Goal: Transaction & Acquisition: Purchase product/service

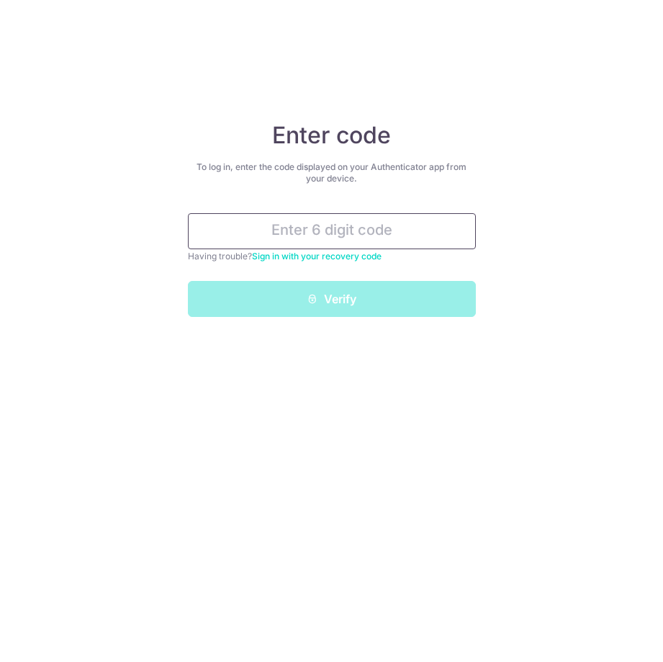
click at [316, 235] on input "text" at bounding box center [332, 231] width 288 height 36
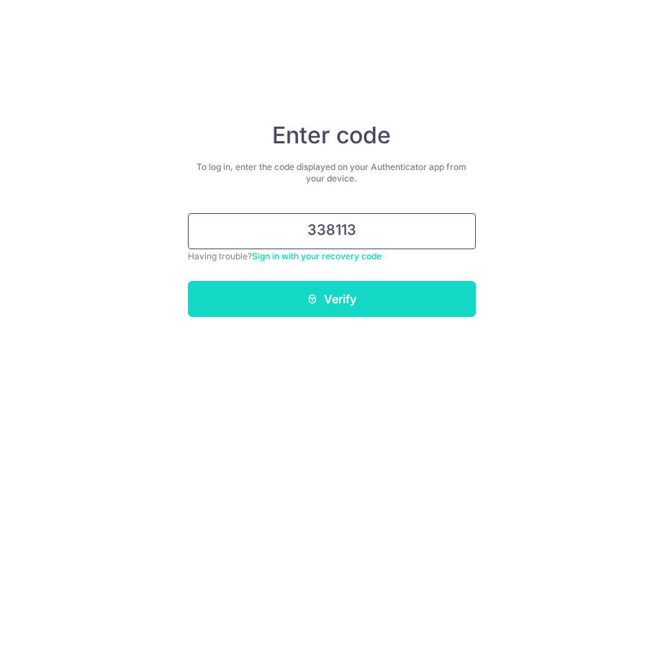
type input "338113"
click at [327, 297] on button "Verify" at bounding box center [332, 299] width 288 height 36
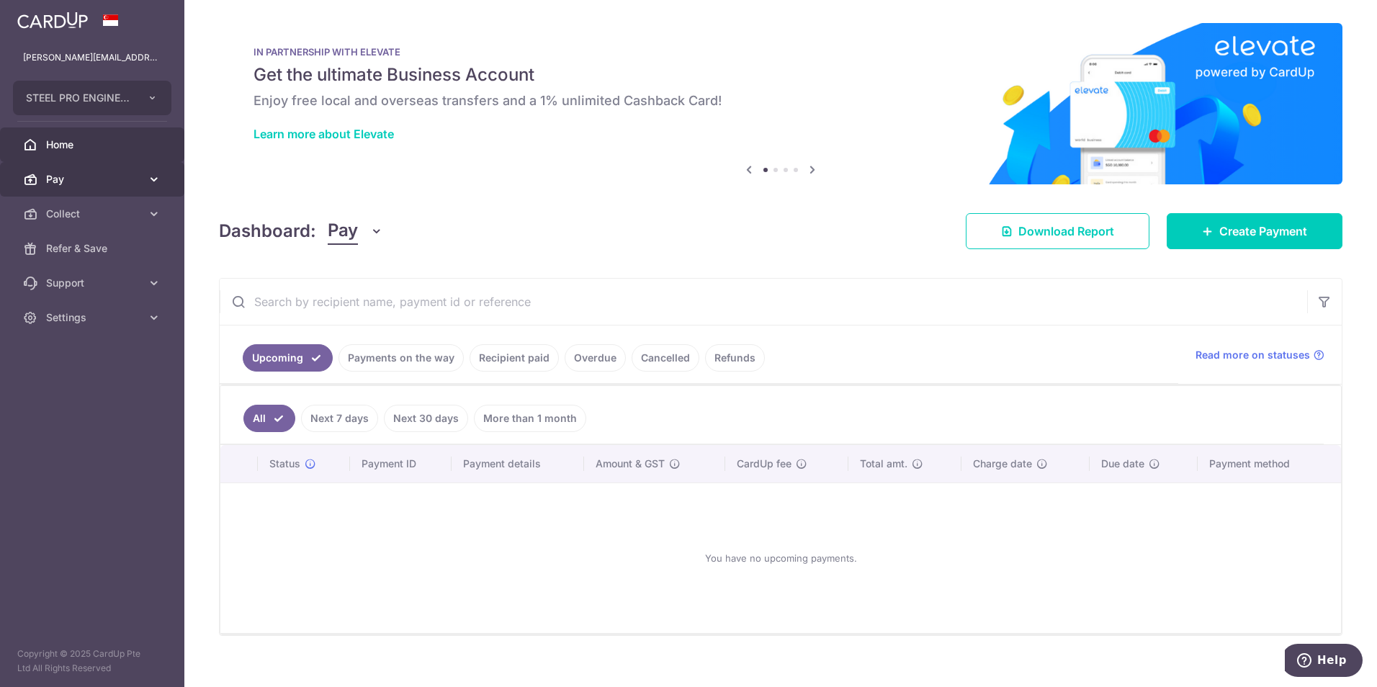
click at [63, 167] on link "Pay" at bounding box center [92, 179] width 184 height 35
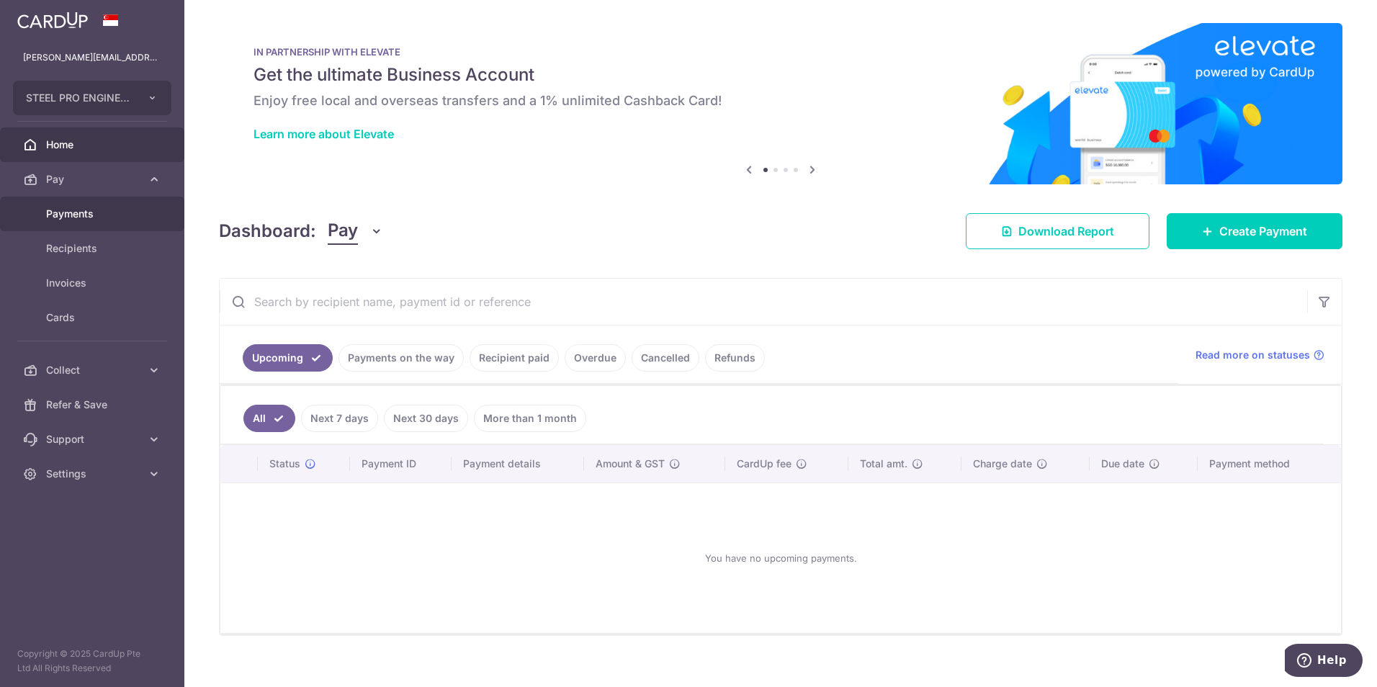
click at [125, 225] on link "Payments" at bounding box center [92, 214] width 184 height 35
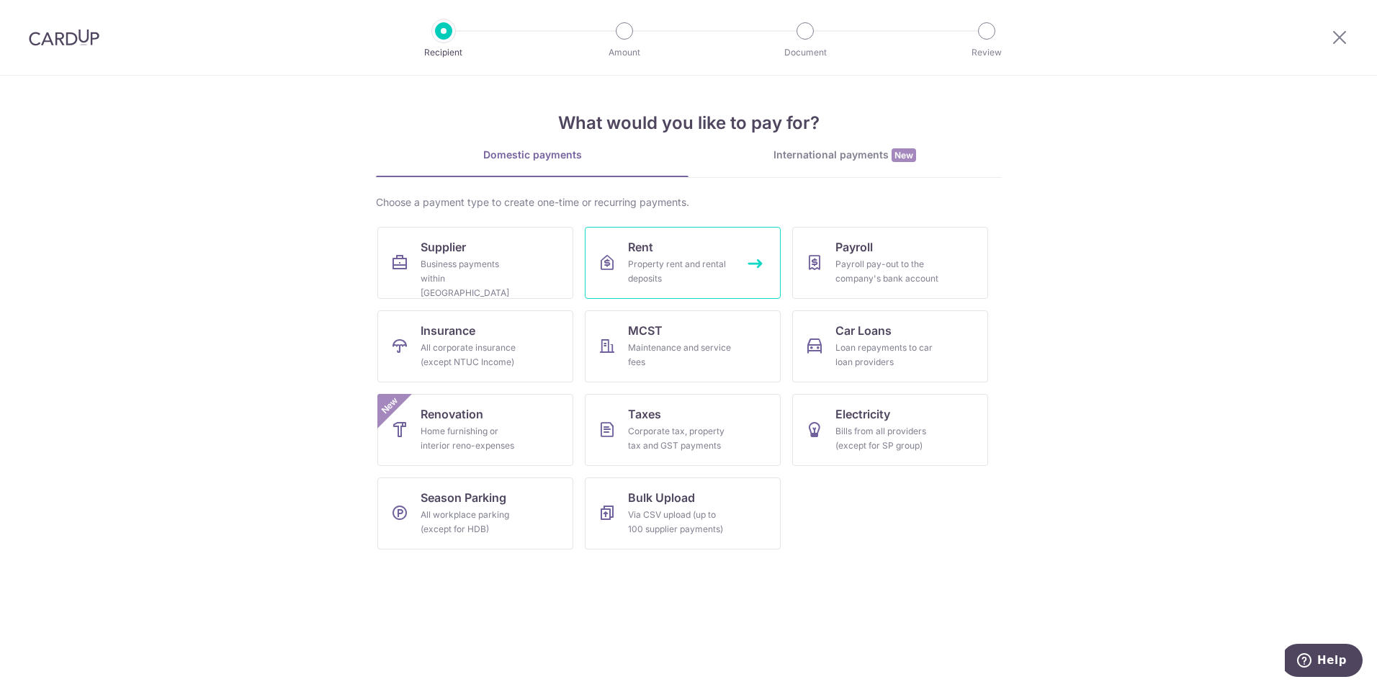
click at [665, 267] on div "Property rent and rental deposits" at bounding box center [680, 271] width 104 height 29
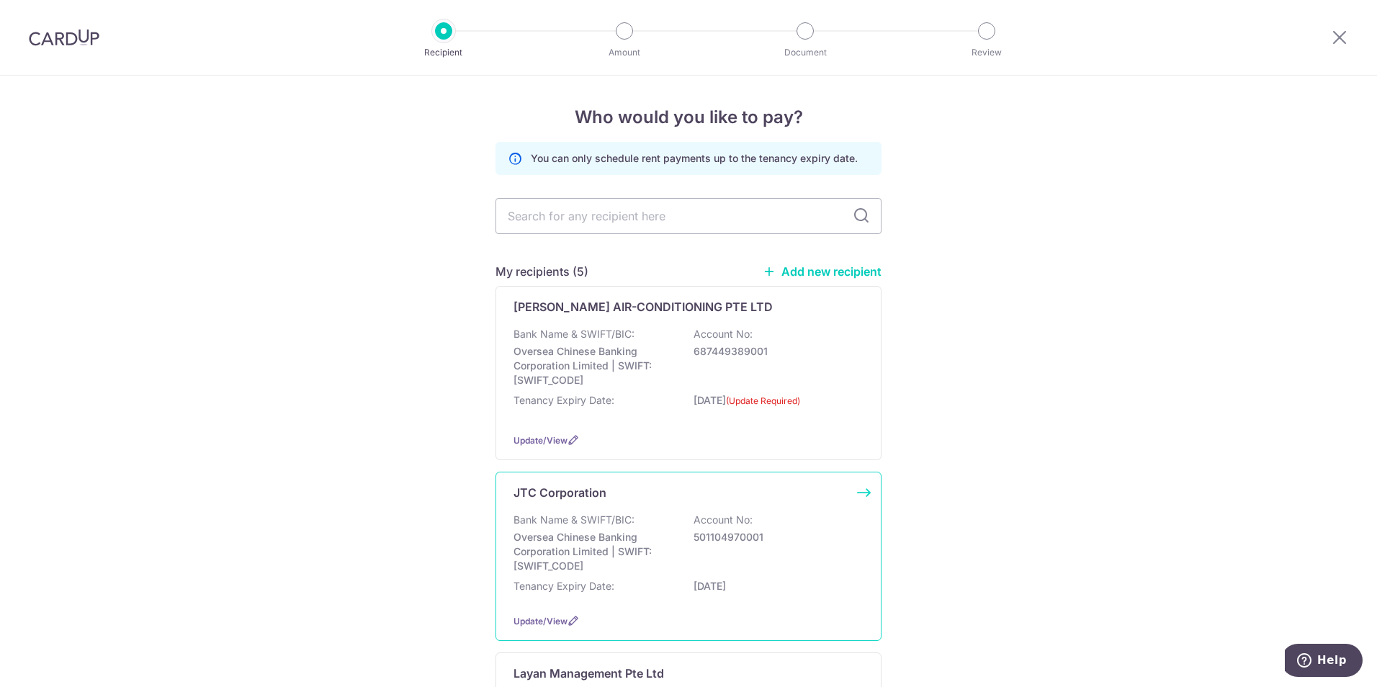
click at [643, 526] on div "Bank Name & SWIFT/BIC: Oversea Chinese Banking Corporation Limited | SWIFT: OCB…" at bounding box center [688, 543] width 350 height 60
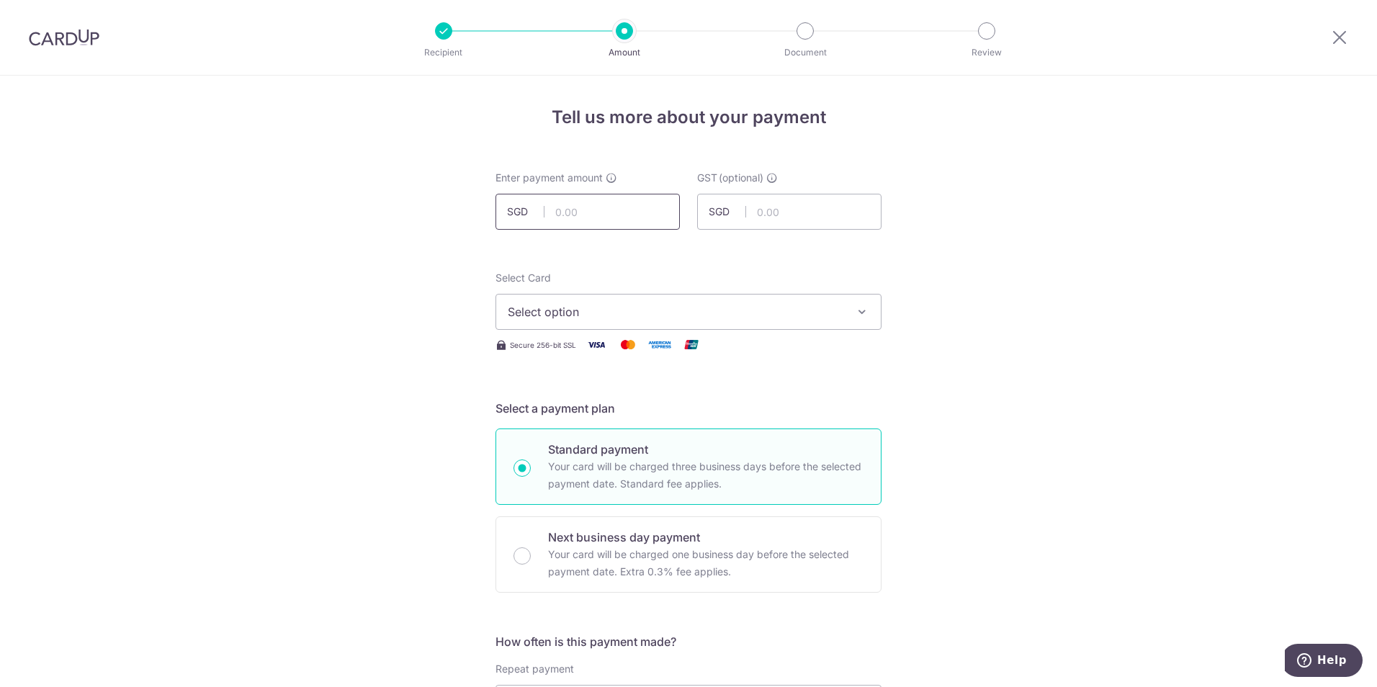
click at [606, 215] on input "text" at bounding box center [587, 212] width 184 height 36
click at [636, 204] on input "text" at bounding box center [587, 212] width 184 height 36
type input "34,042.64"
click at [565, 310] on span "Select option" at bounding box center [676, 311] width 336 height 17
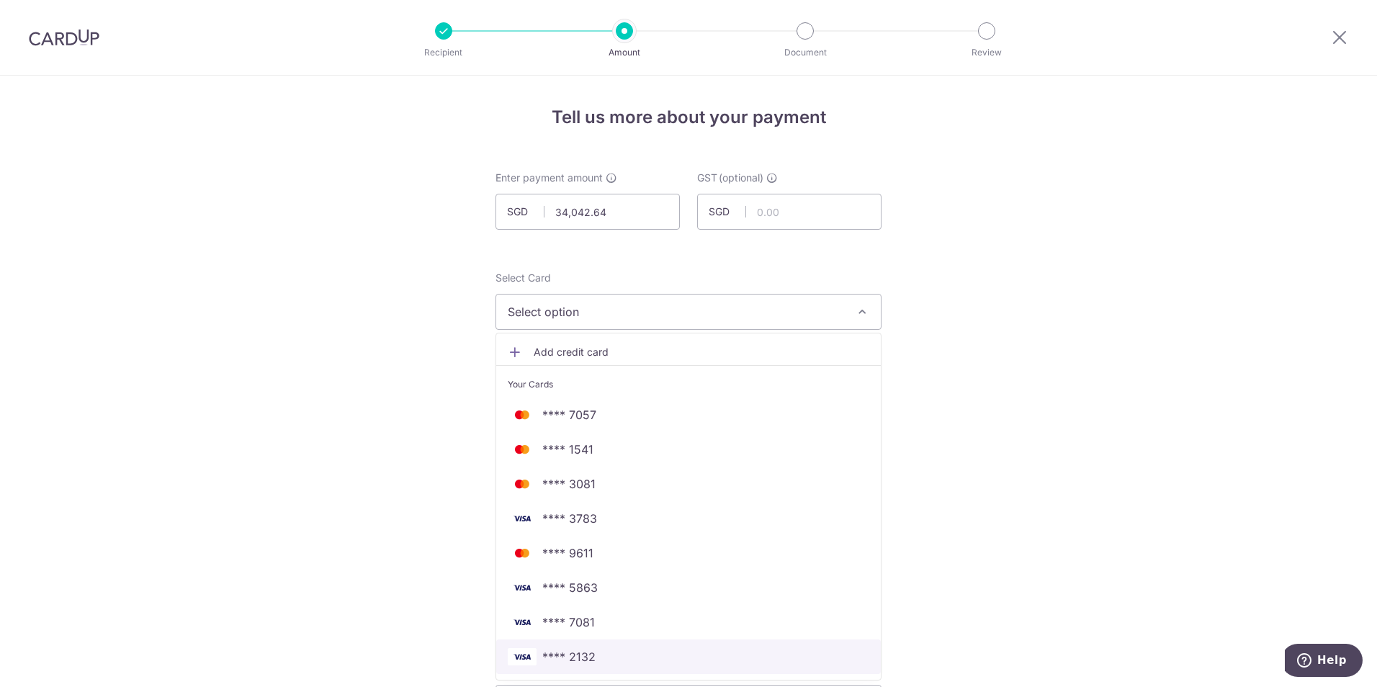
click at [578, 658] on span "**** 2132" at bounding box center [568, 656] width 53 height 17
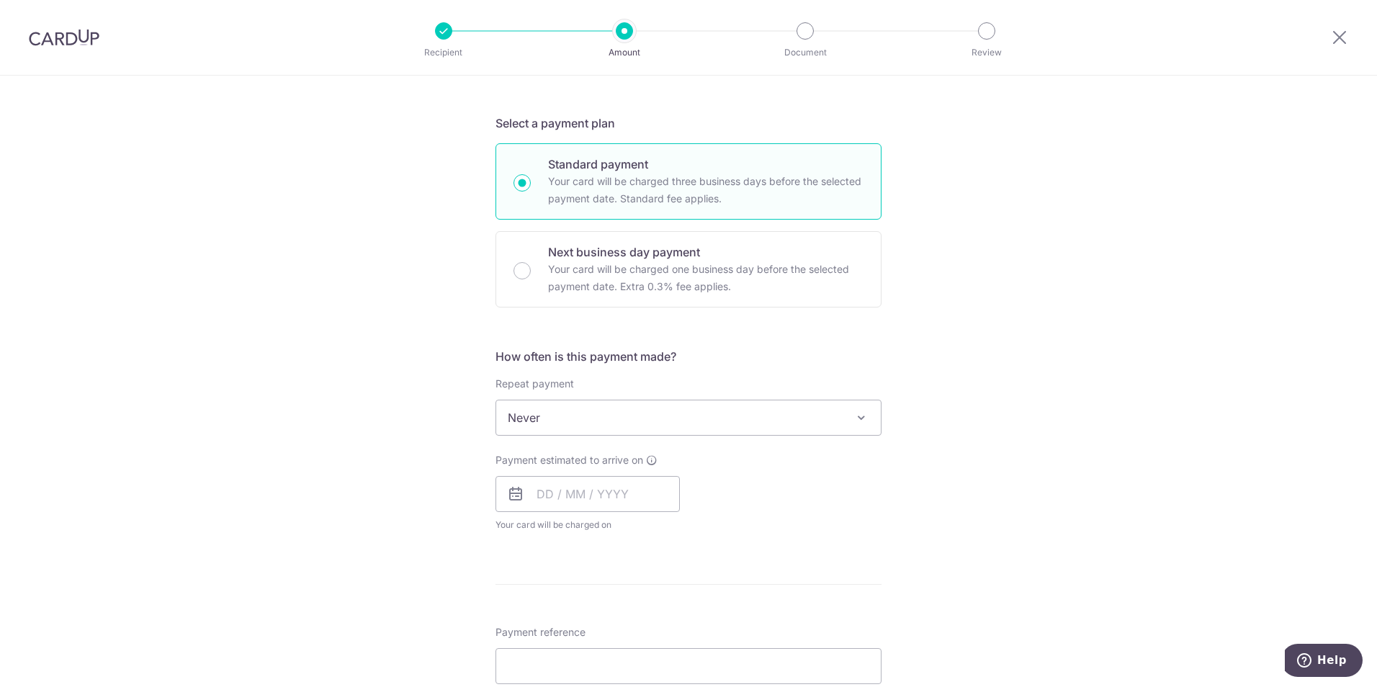
scroll to position [288, 0]
click at [568, 435] on div "How often is this payment made? Repeat payment Never Every week Every month Eve…" at bounding box center [688, 443] width 386 height 196
click at [546, 503] on input "text" at bounding box center [587, 491] width 184 height 36
click at [658, 649] on link "15" at bounding box center [668, 650] width 23 height 23
type input "15/08/2025"
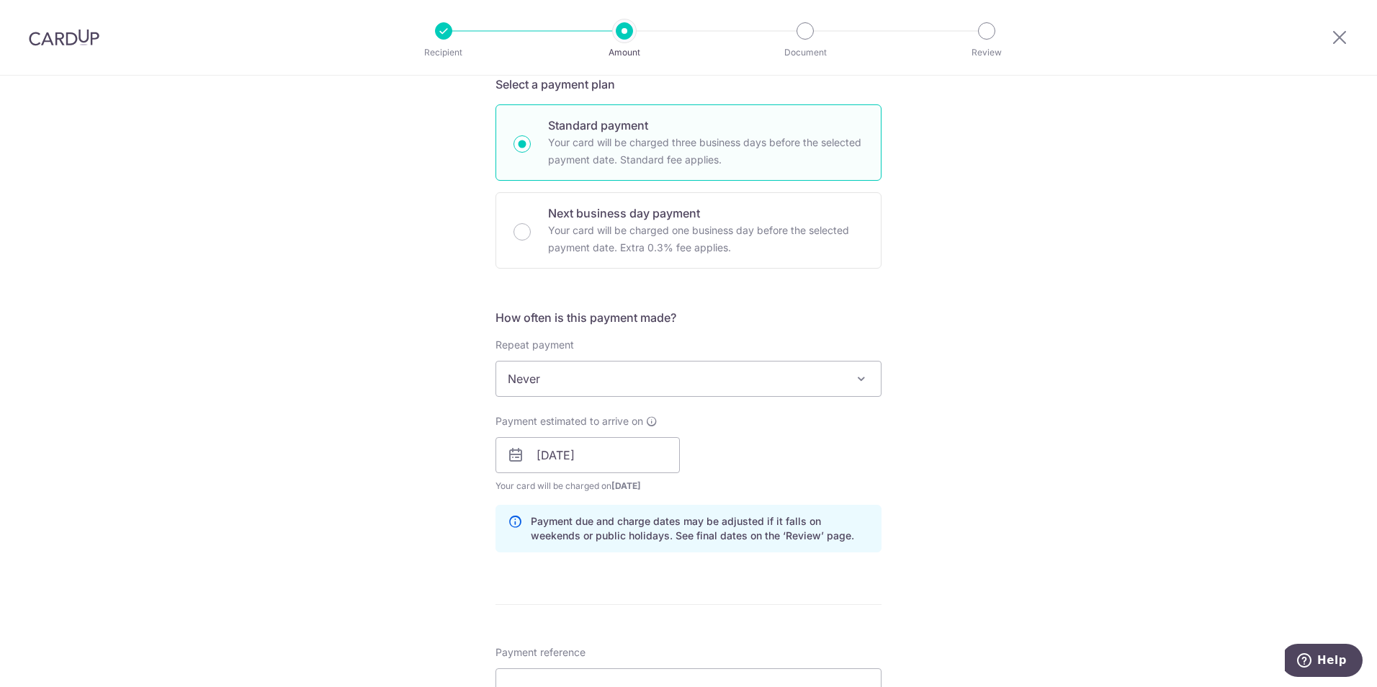
scroll to position [360, 0]
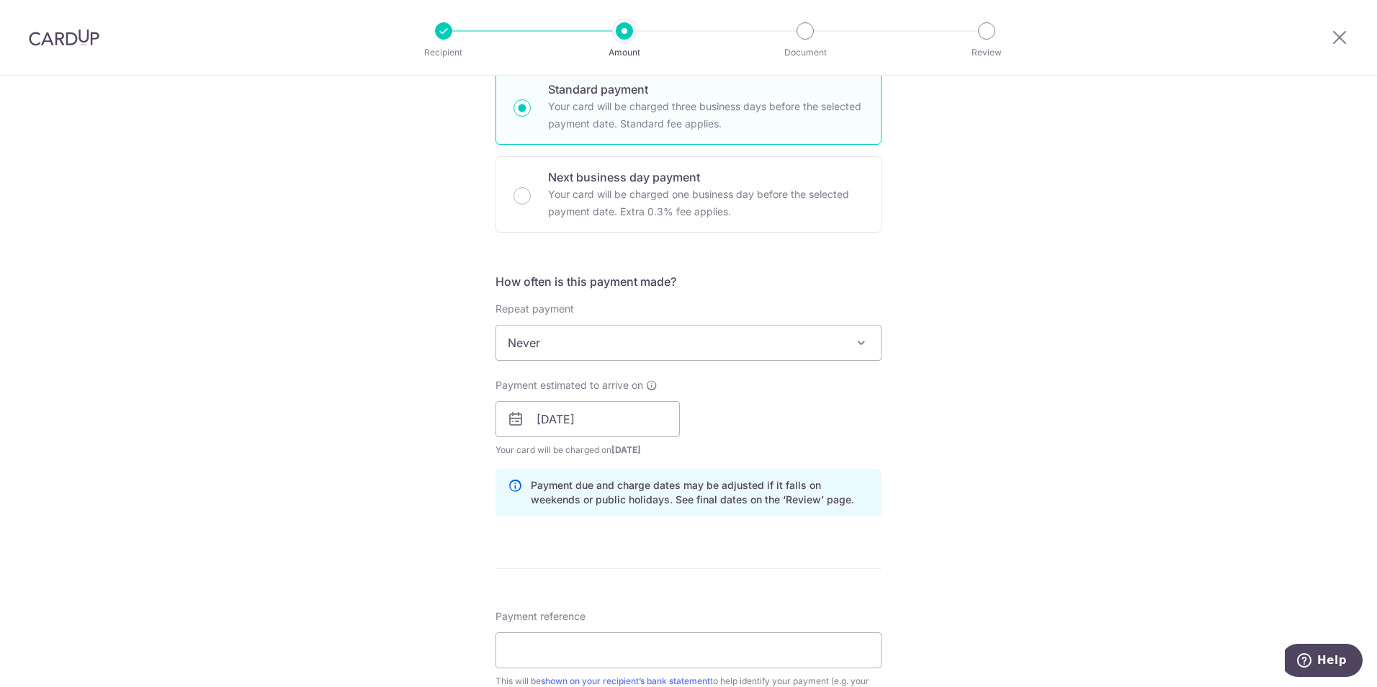
drag, startPoint x: 603, startPoint y: 615, endPoint x: 580, endPoint y: 644, distance: 37.5
click at [603, 616] on div "Payment reference This will be shown on your recipient’s bank statement to help…" at bounding box center [688, 656] width 386 height 94
click at [577, 649] on input "Payment reference" at bounding box center [688, 650] width 386 height 36
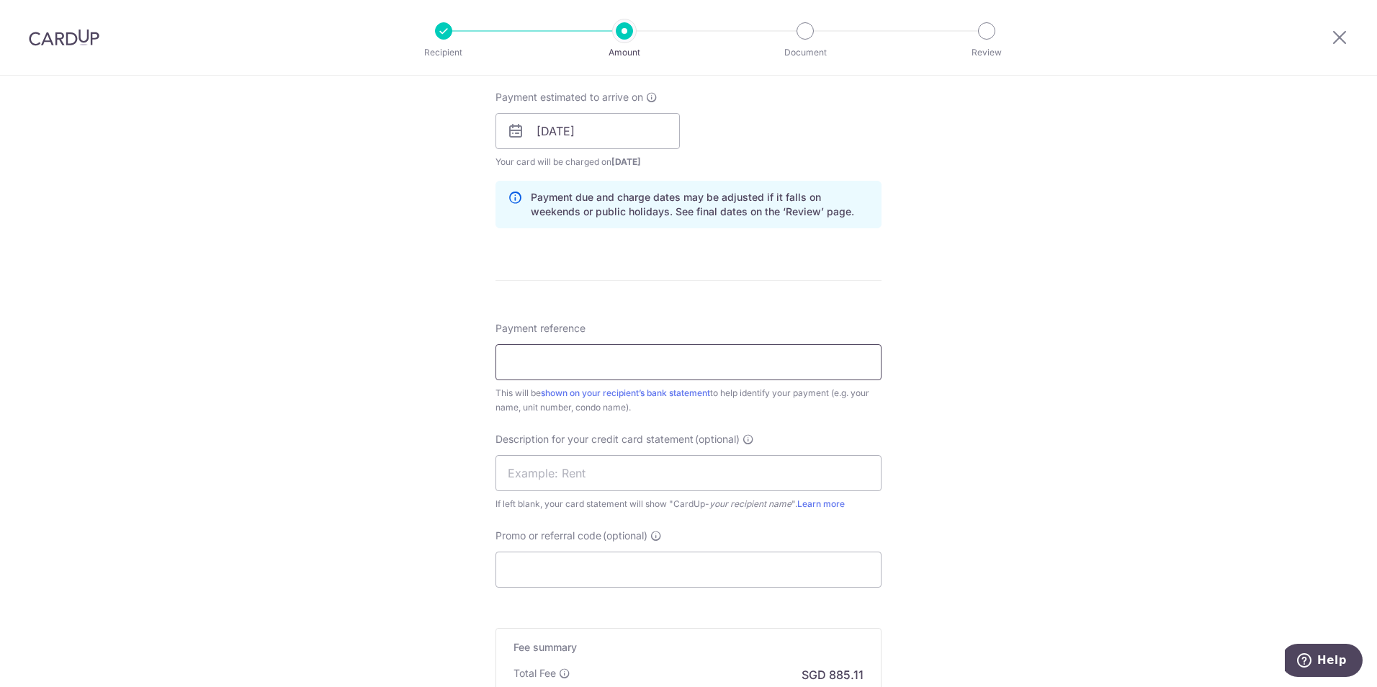
click at [618, 371] on input "Payment reference" at bounding box center [688, 362] width 386 height 36
click at [620, 343] on div "Payment reference This will be shown on your recipient’s bank statement to help…" at bounding box center [688, 368] width 386 height 94
click at [616, 358] on input "Payment reference" at bounding box center [688, 362] width 386 height 36
type input "j"
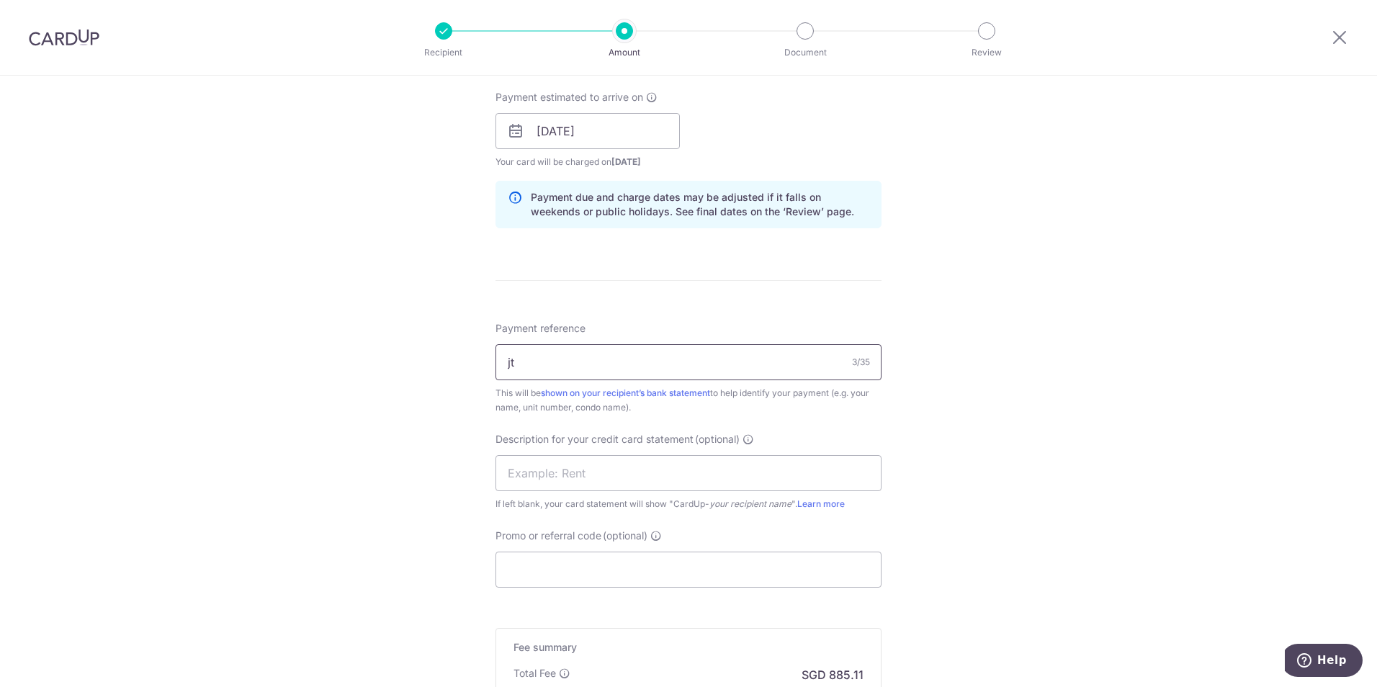
type input "j"
type input "JTC"
drag, startPoint x: 644, startPoint y: 385, endPoint x: 365, endPoint y: 356, distance: 280.9
click at [365, 356] on div "Tell us more about your payment Enter payment amount SGD 34,042.64 34042.64 GST…" at bounding box center [688, 157] width 1377 height 1458
click at [540, 474] on input "text" at bounding box center [688, 473] width 386 height 36
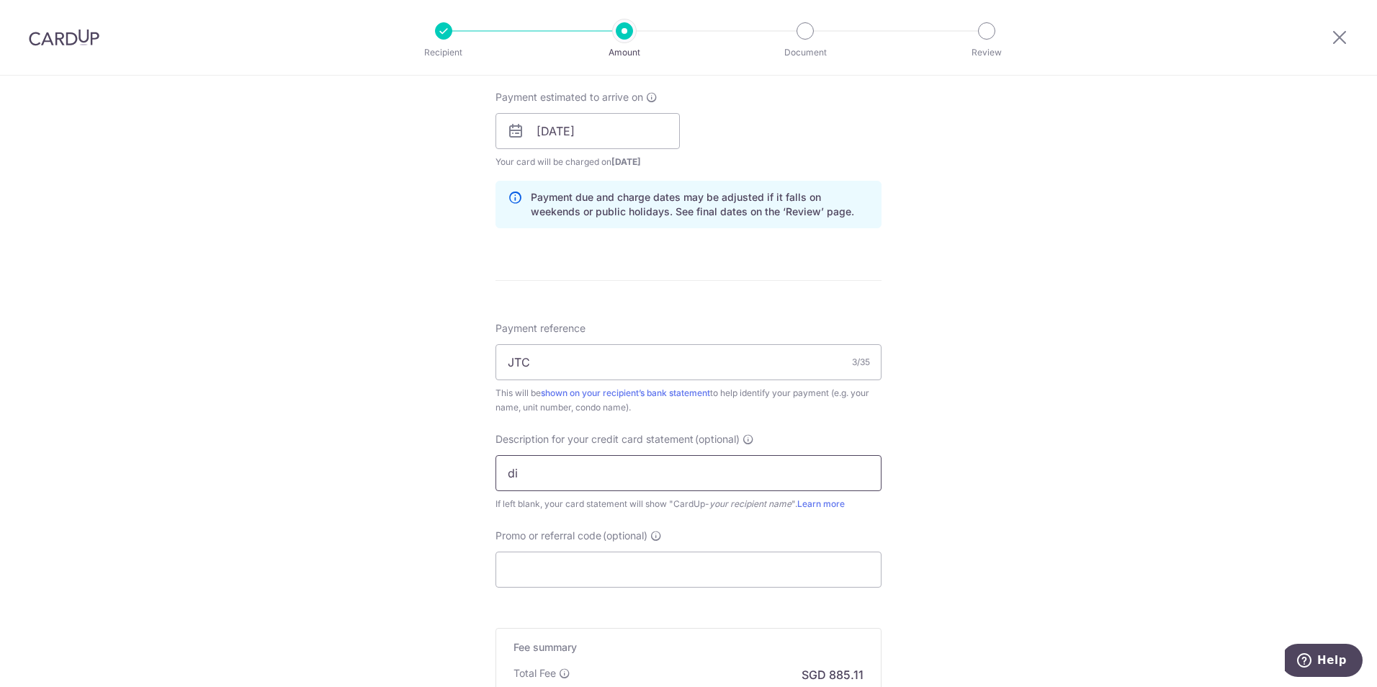
type input "d"
type input "DIC 0525 AUG 25"
click at [548, 576] on input "Promo or referral code (optional)" at bounding box center [688, 570] width 386 height 36
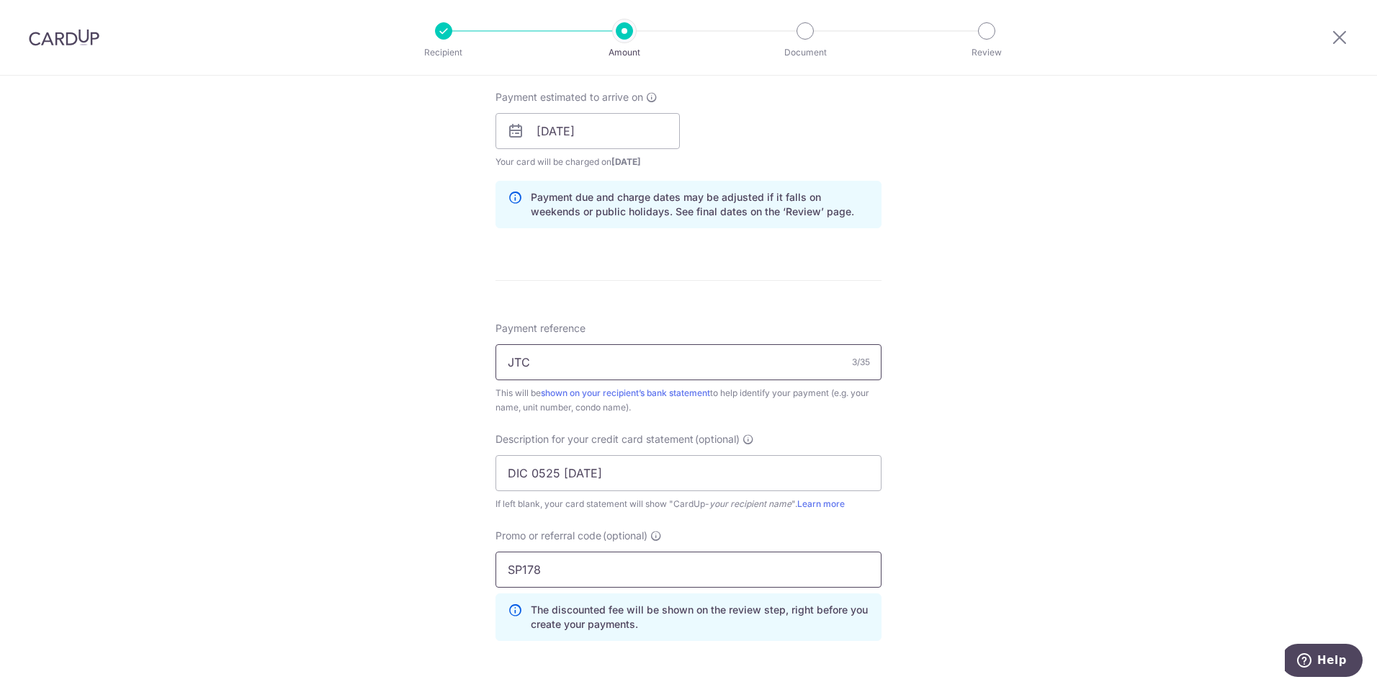
type input "SP178"
drag, startPoint x: 553, startPoint y: 379, endPoint x: 466, endPoint y: 356, distance: 90.1
click at [466, 356] on div "Tell us more about your payment Enter payment amount SGD 34,042.64 34042.64 GST…" at bounding box center [688, 189] width 1377 height 1523
drag, startPoint x: 652, startPoint y: 472, endPoint x: 307, endPoint y: 439, distance: 346.5
click at [307, 439] on div "Tell us more about your payment Enter payment amount SGD 34,042.64 34042.64 GST…" at bounding box center [688, 189] width 1377 height 1523
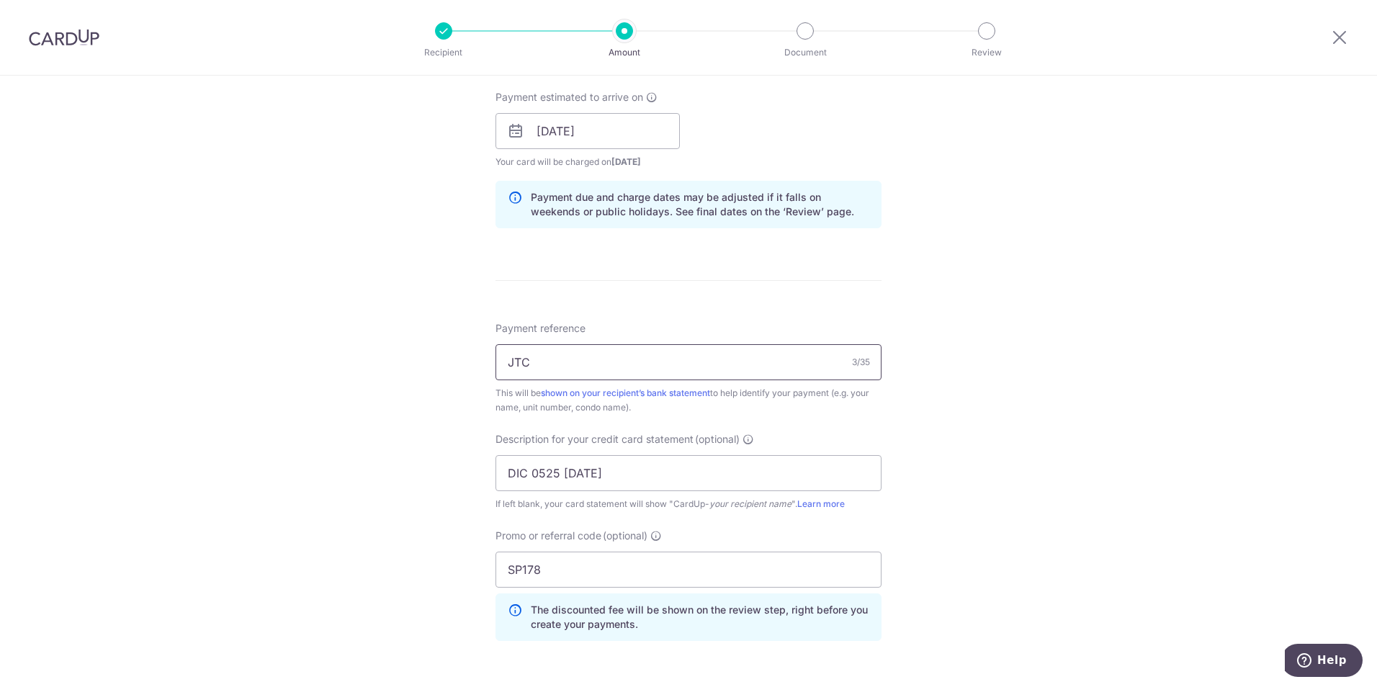
click at [549, 347] on input "JTC" at bounding box center [688, 362] width 386 height 36
drag, startPoint x: 543, startPoint y: 354, endPoint x: 437, endPoint y: 335, distance: 107.5
click at [437, 335] on div "Tell us more about your payment Enter payment amount SGD 34,042.64 34042.64 GST…" at bounding box center [688, 189] width 1377 height 1523
paste input "DIC 0525 AUG 25"
type input "DIC 0525 AUG 25"
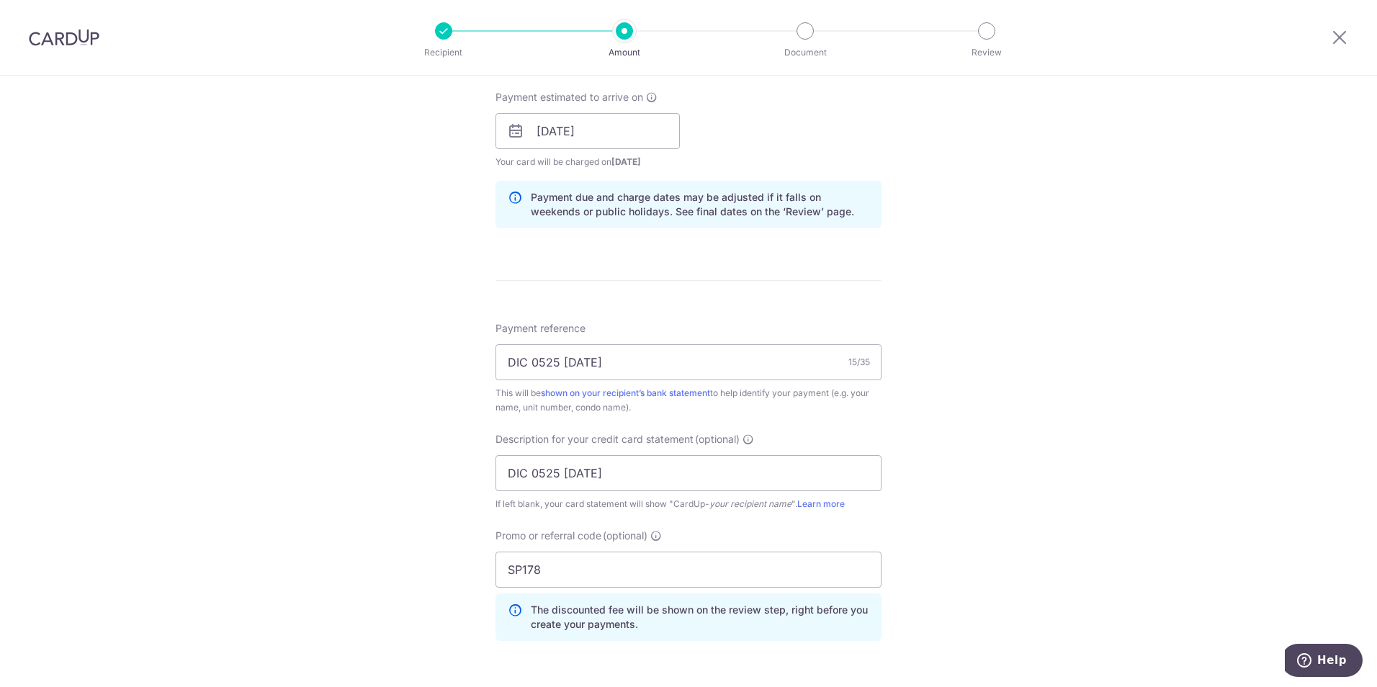
click at [374, 537] on div "Tell us more about your payment Enter payment amount SGD 34,042.64 34042.64 GST…" at bounding box center [688, 189] width 1377 height 1523
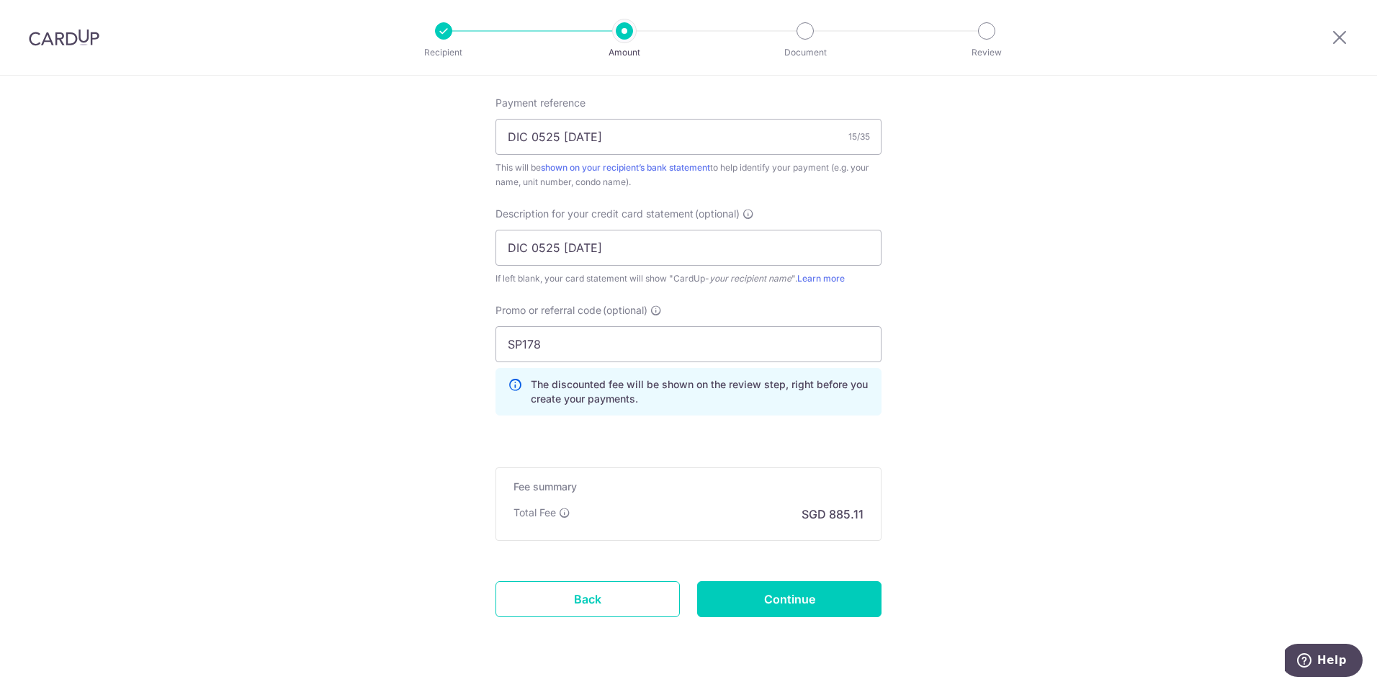
scroll to position [912, 0]
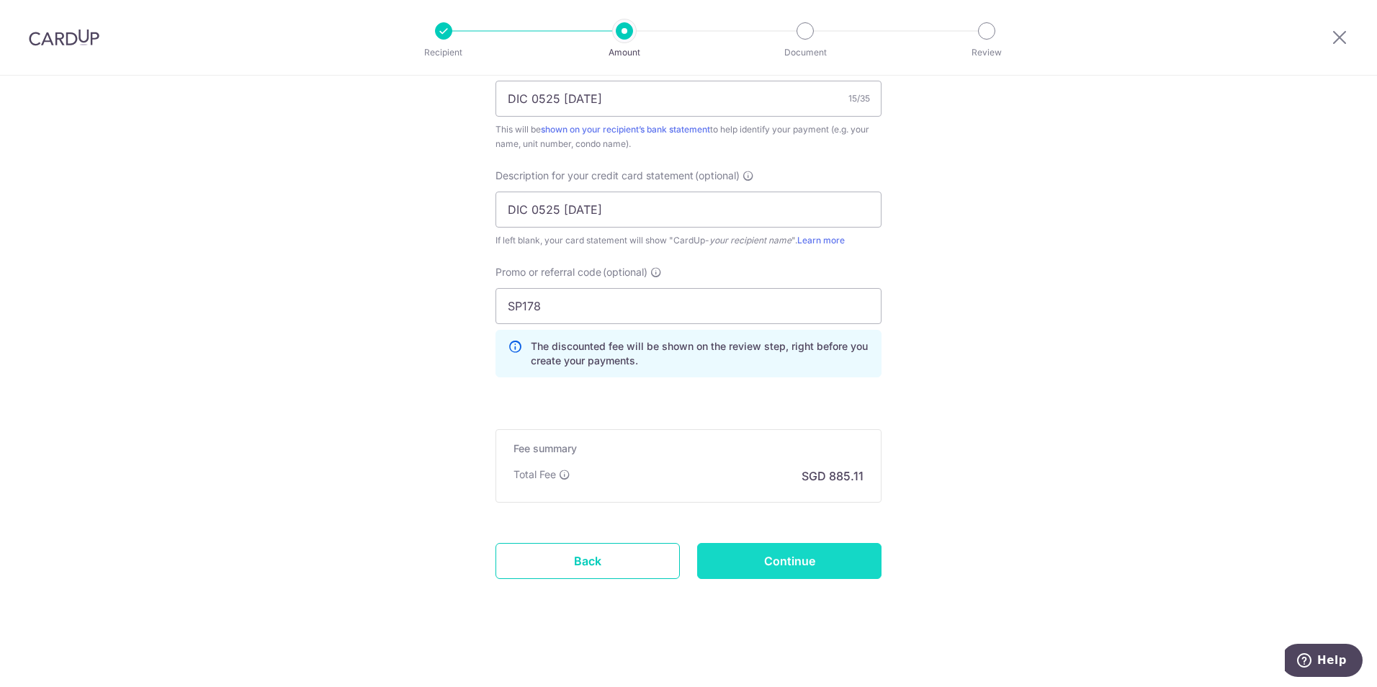
click at [847, 572] on input "Continue" at bounding box center [789, 561] width 184 height 36
type input "Create Schedule"
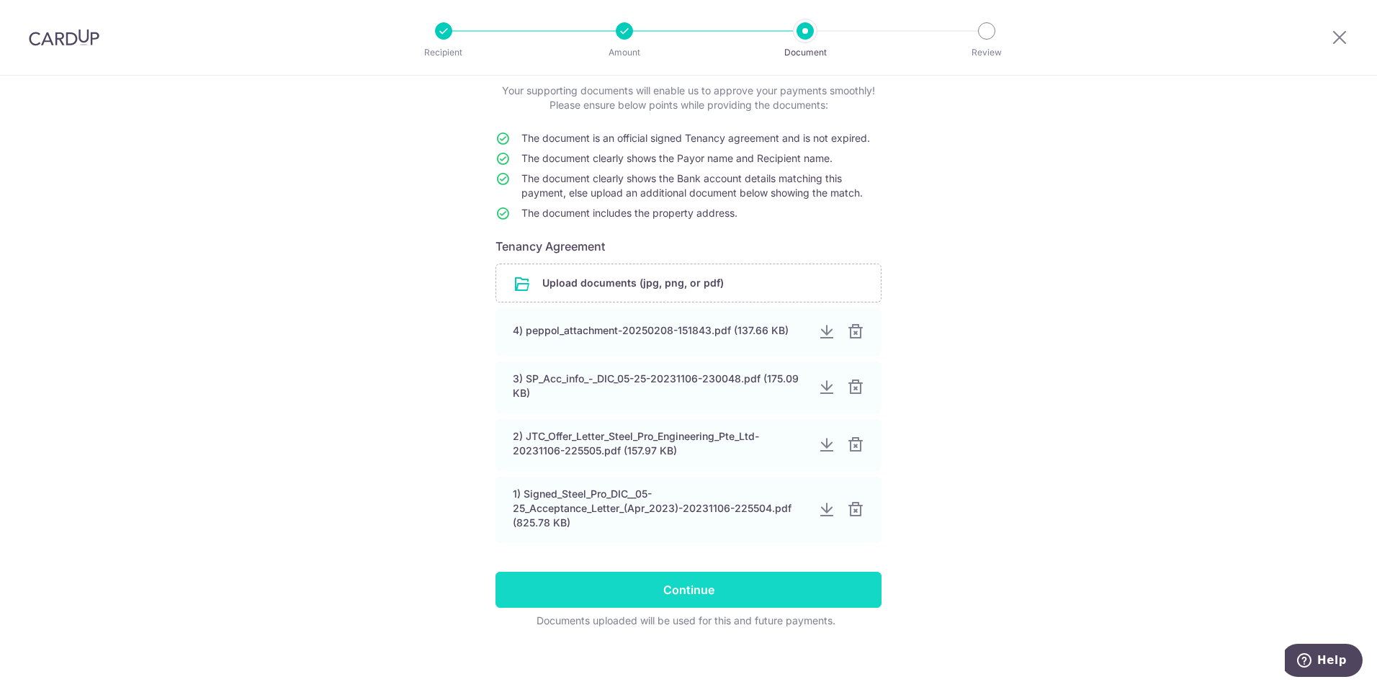
scroll to position [96, 0]
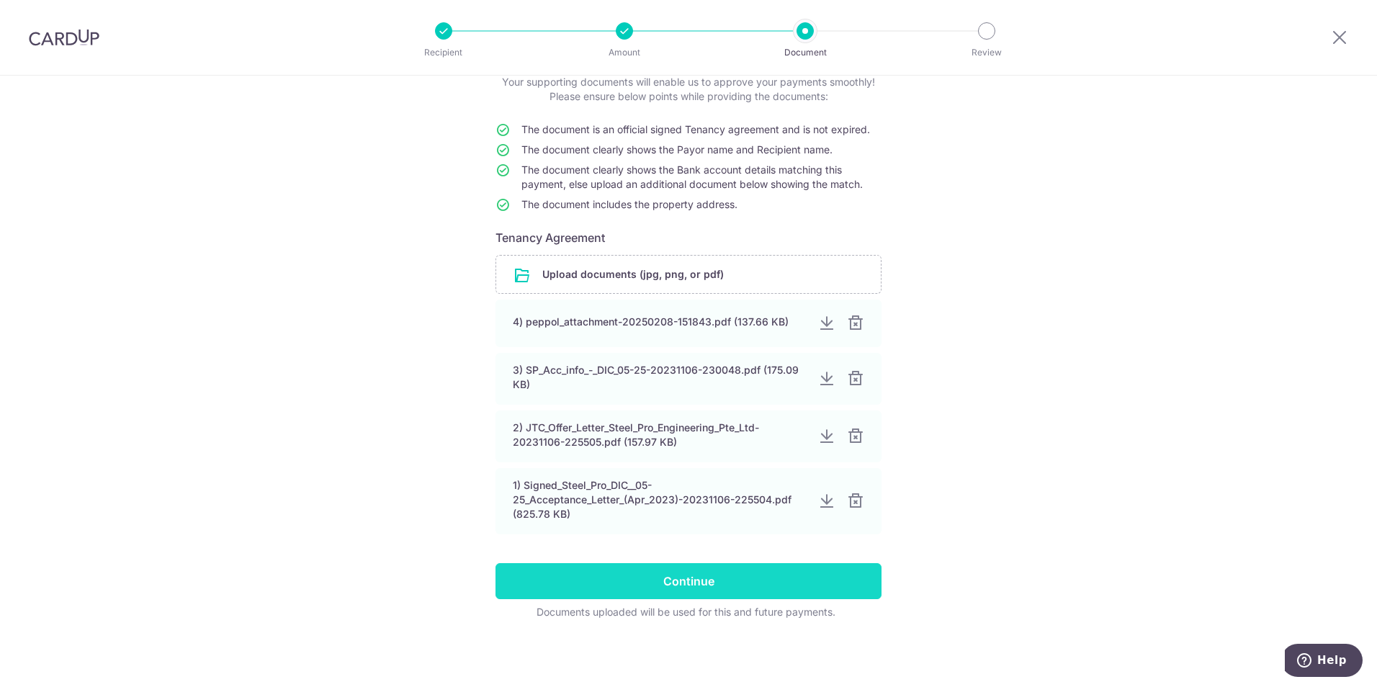
click at [791, 588] on input "Continue" at bounding box center [688, 581] width 386 height 36
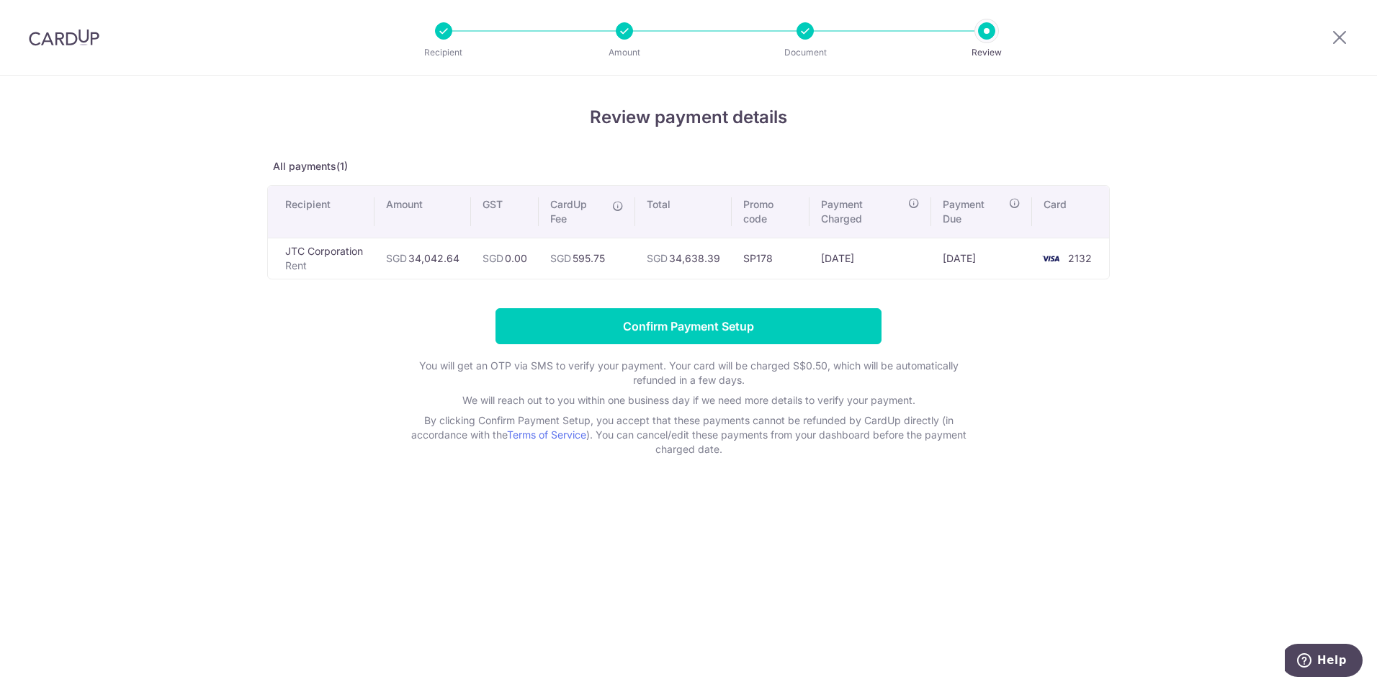
click at [189, 465] on div "Review payment details All payments(1) Recipient Amount GST CardUp Fee Total Pr…" at bounding box center [688, 381] width 1377 height 611
click at [246, 474] on div "Review payment details All payments(1) Recipient Amount GST CardUp Fee Total Pr…" at bounding box center [688, 381] width 1377 height 611
click at [873, 581] on div "Review payment details All payments(1) Recipient Amount GST CardUp Fee Total Pr…" at bounding box center [688, 381] width 1377 height 611
click at [1030, 537] on div "Review payment details All payments(1) Recipient Amount GST CardUp Fee Total Pr…" at bounding box center [688, 381] width 1377 height 611
click at [289, 425] on form "Confirm Payment Setup You will get an OTP via SMS to verify your payment. Your …" at bounding box center [688, 382] width 842 height 148
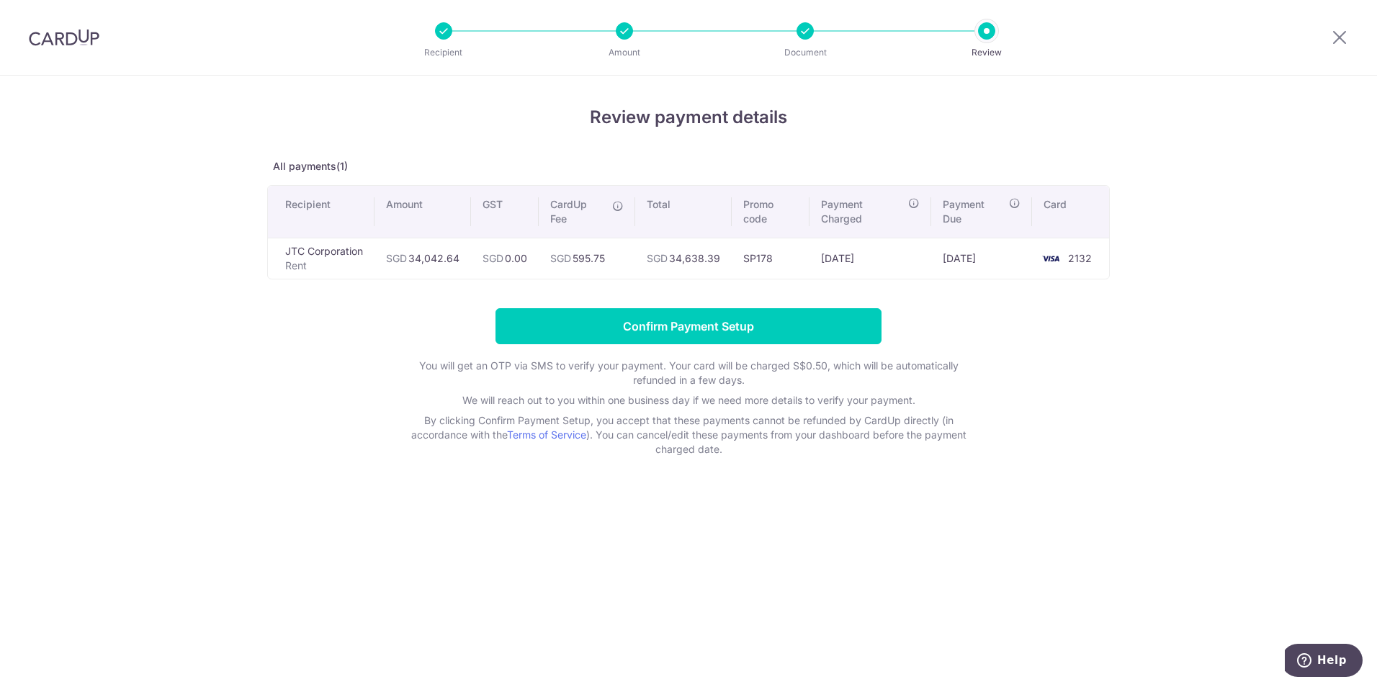
drag, startPoint x: 305, startPoint y: 334, endPoint x: 420, endPoint y: 306, distance: 118.6
click at [305, 334] on form "Confirm Payment Setup You will get an OTP via SMS to verify your payment. Your …" at bounding box center [688, 382] width 842 height 148
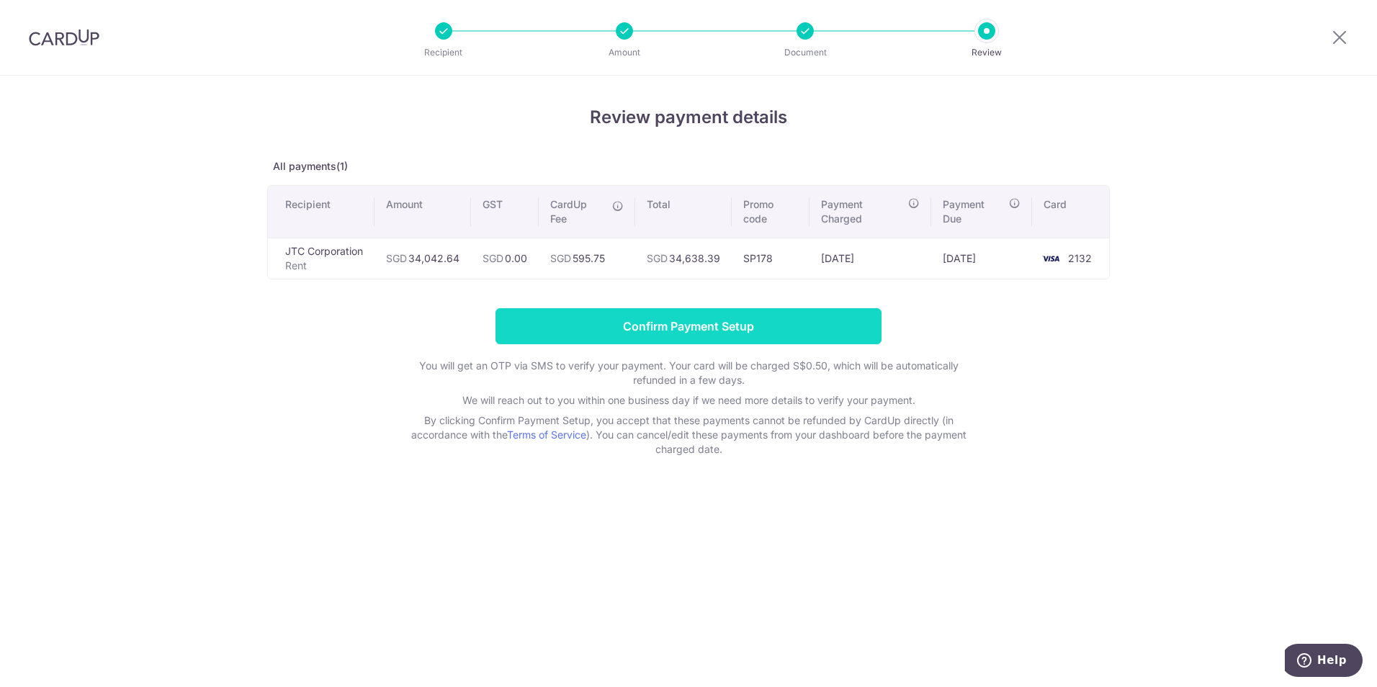
click at [777, 321] on input "Confirm Payment Setup" at bounding box center [688, 326] width 386 height 36
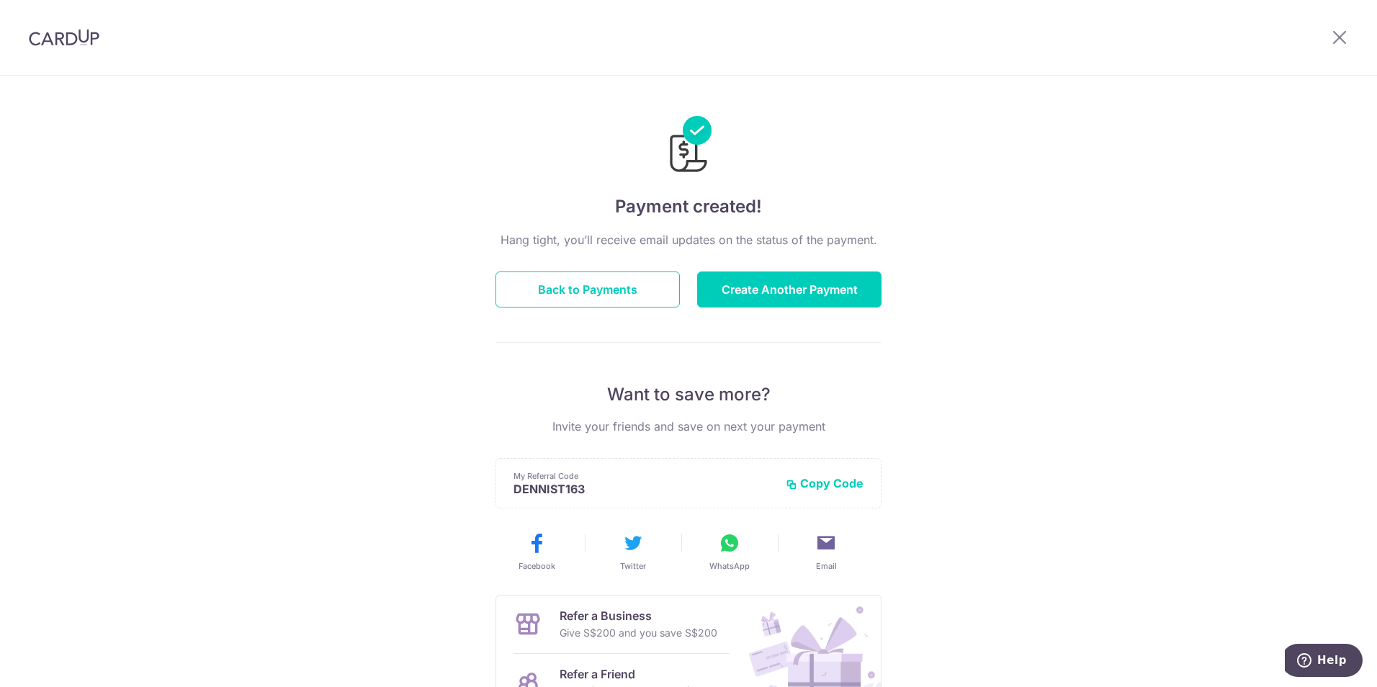
click at [634, 310] on div "Hang tight, you’ll receive email updates on the status of the payment. Back to …" at bounding box center [688, 504] width 386 height 546
click at [637, 286] on button "Back to Payments" at bounding box center [587, 289] width 184 height 36
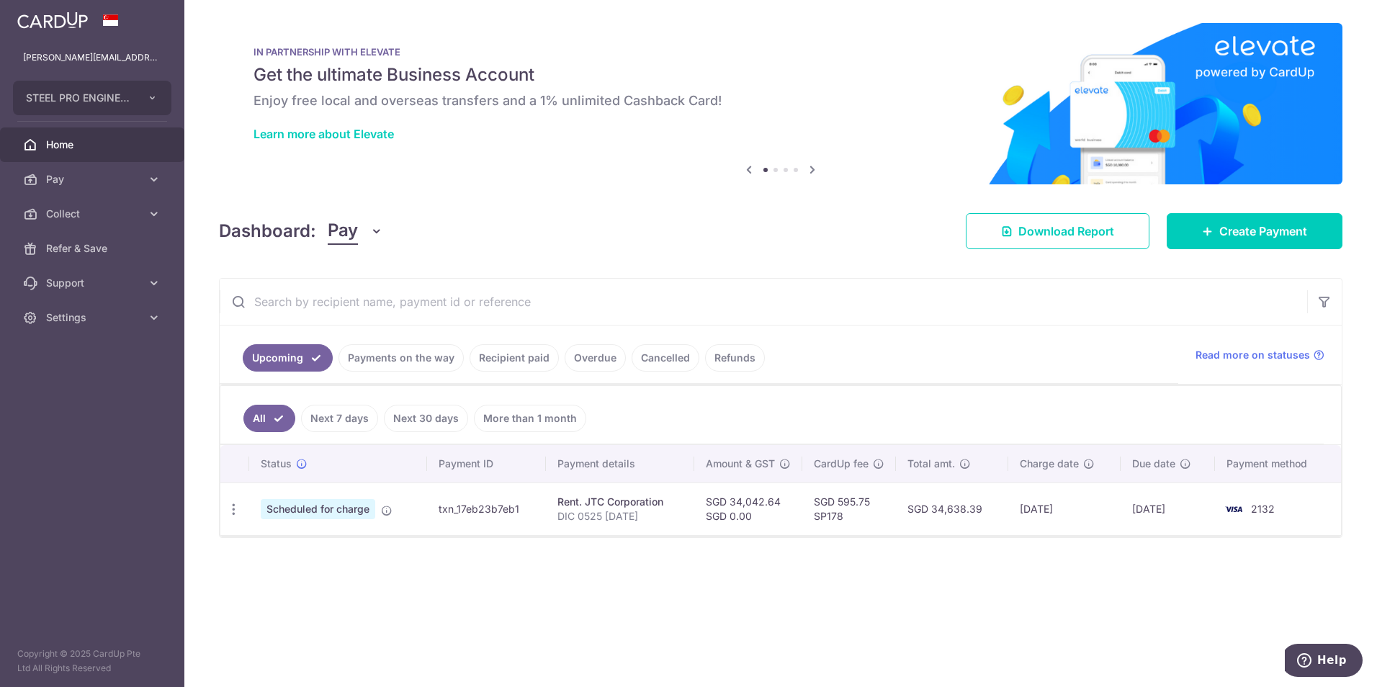
click at [992, 603] on div "× Pause Schedule Pause all future payments in this series Pause just this one p…" at bounding box center [780, 343] width 1192 height 687
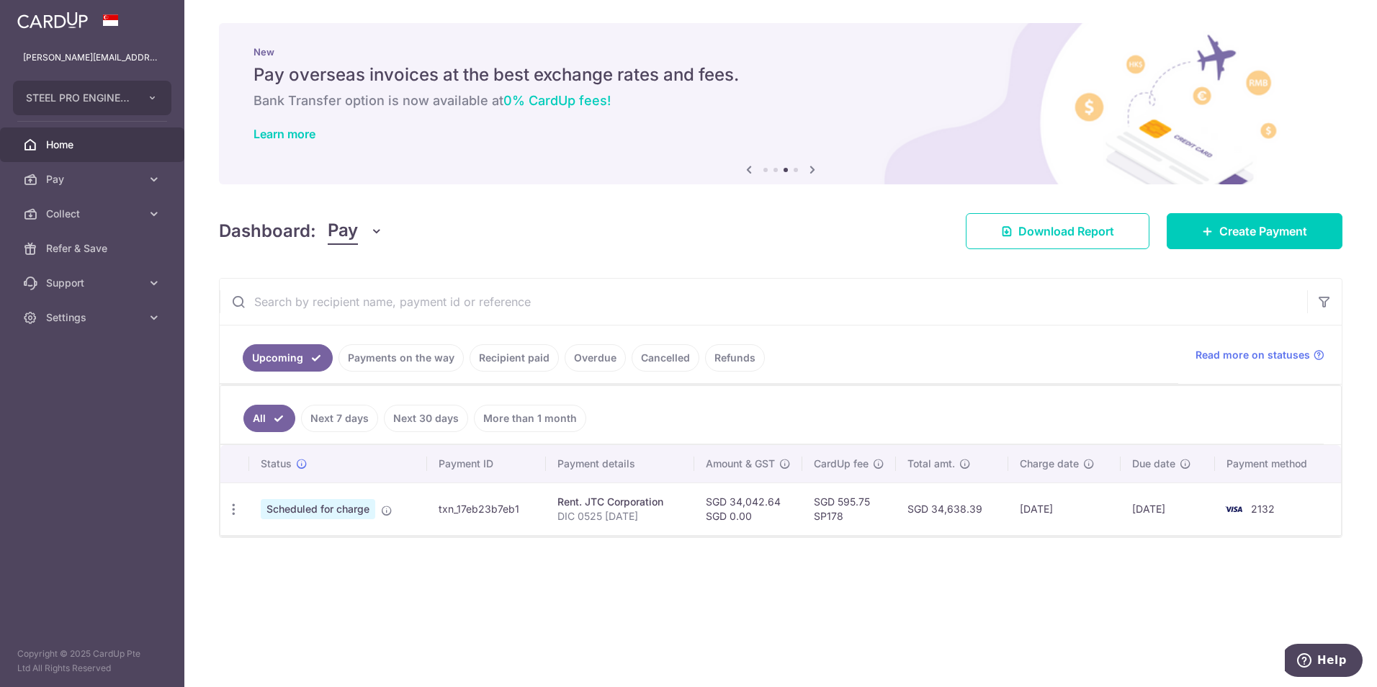
click at [350, 600] on div "× Pause Schedule Pause all future payments in this series Pause just this one p…" at bounding box center [780, 343] width 1192 height 687
click at [888, 647] on div "× Pause Schedule Pause all future payments in this series Pause just this one p…" at bounding box center [780, 343] width 1192 height 687
